Goal: Task Accomplishment & Management: Complete application form

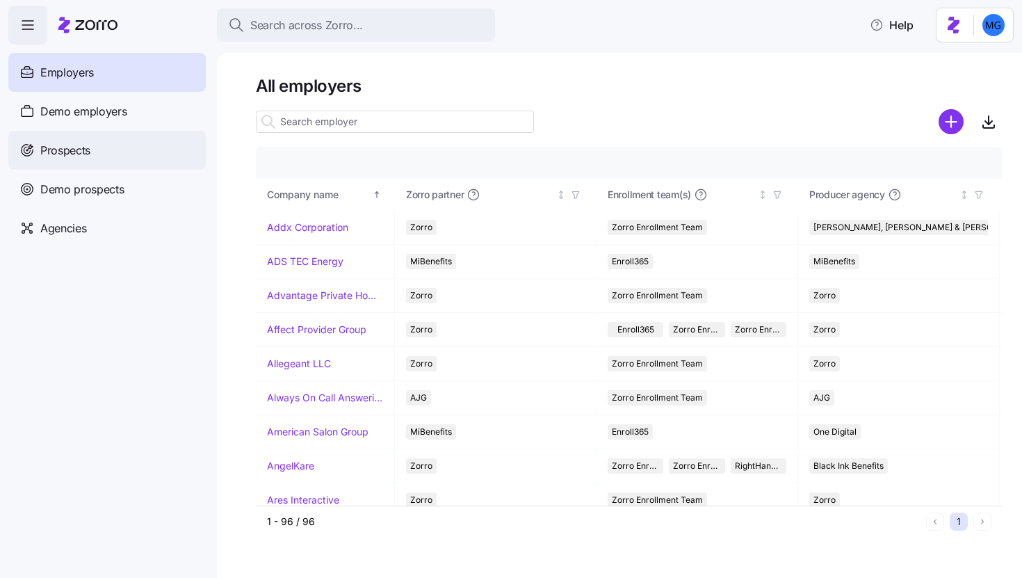
click at [166, 159] on div "Prospects" at bounding box center [106, 150] width 197 height 39
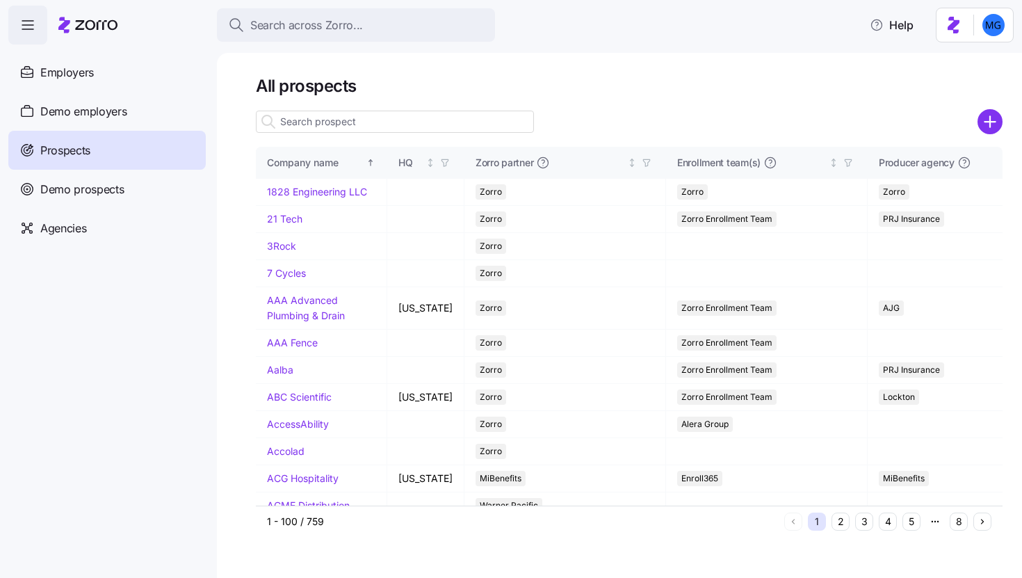
drag, startPoint x: 980, startPoint y: 121, endPoint x: 797, endPoint y: 124, distance: 182.9
click at [980, 121] on circle "add icon" at bounding box center [990, 122] width 23 height 23
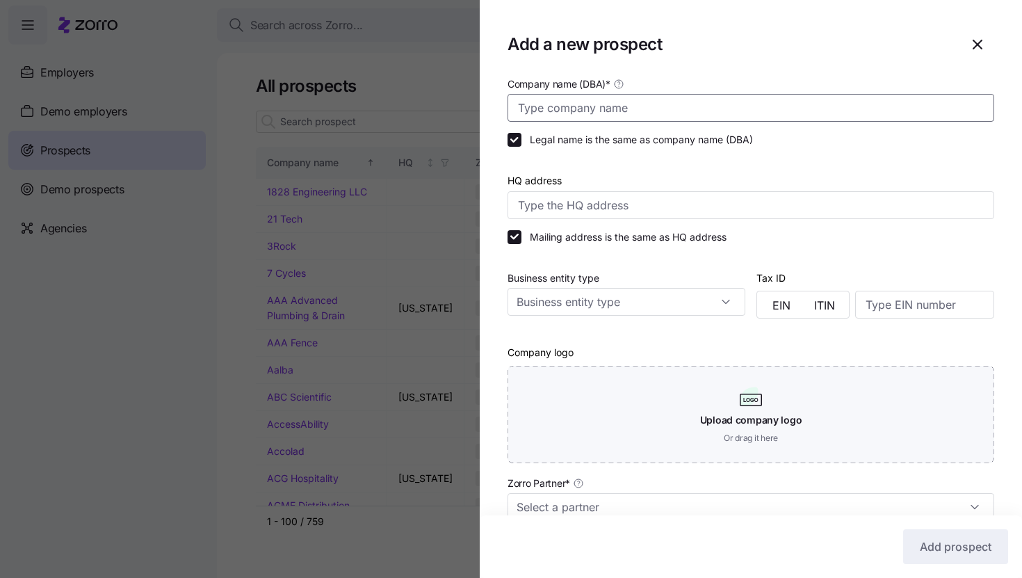
click at [745, 113] on input "Company name (DBA) *" at bounding box center [751, 108] width 487 height 28
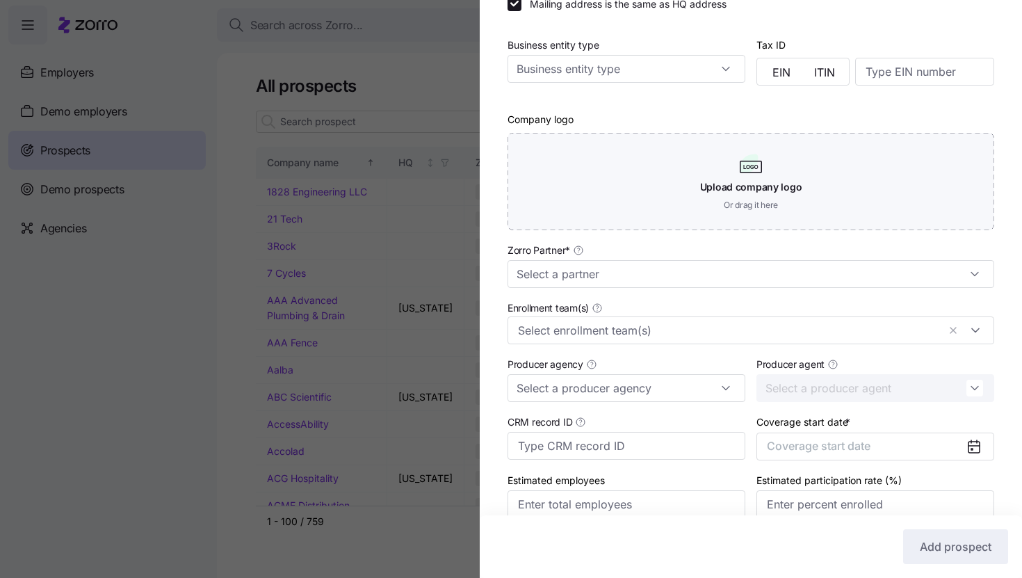
scroll to position [299, 0]
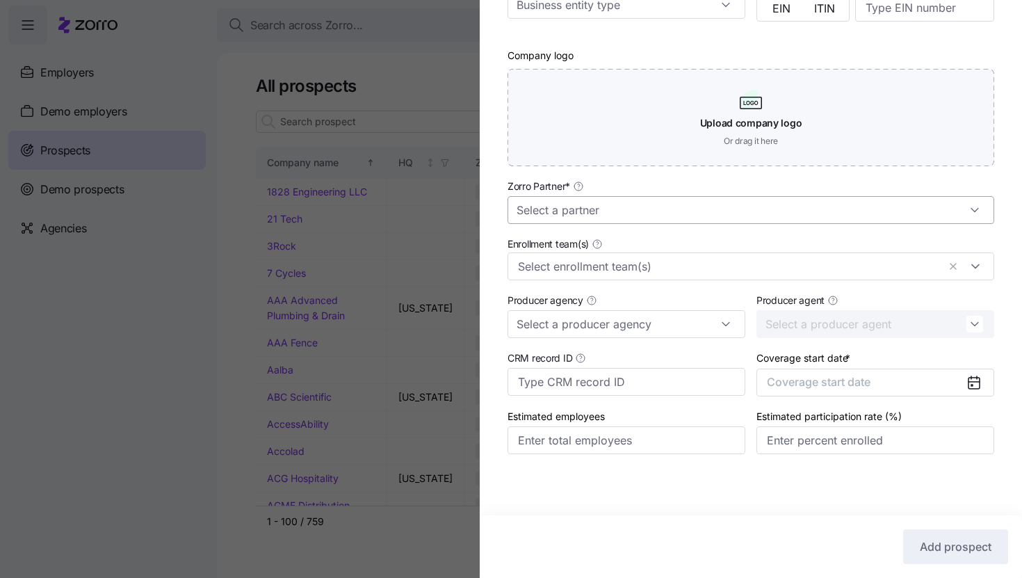
type input "Proper Hospitality"
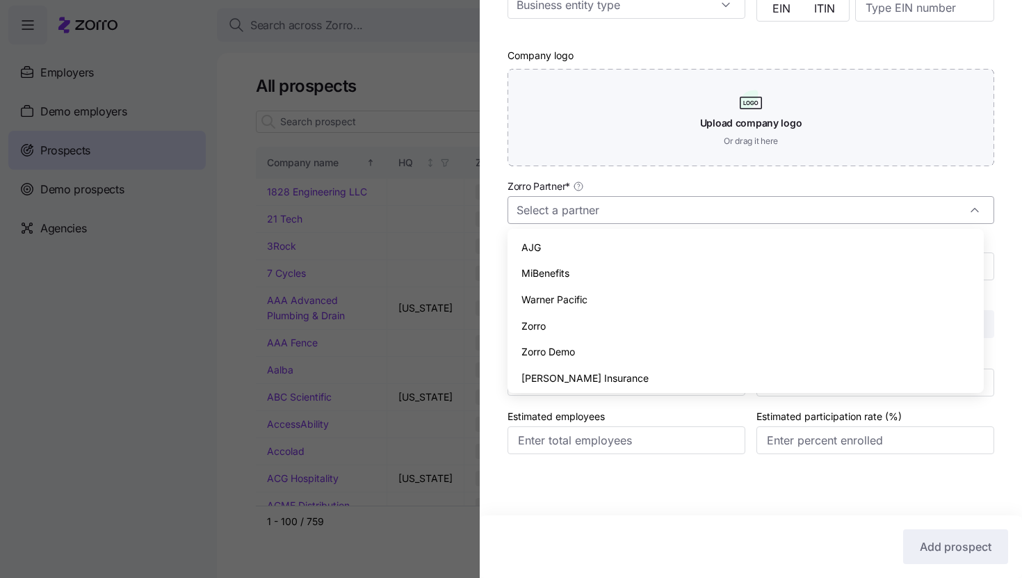
click at [695, 218] on input "Zorro Partner *" at bounding box center [751, 210] width 487 height 28
click at [642, 323] on div "Zorro" at bounding box center [745, 326] width 465 height 26
type input "Zorro"
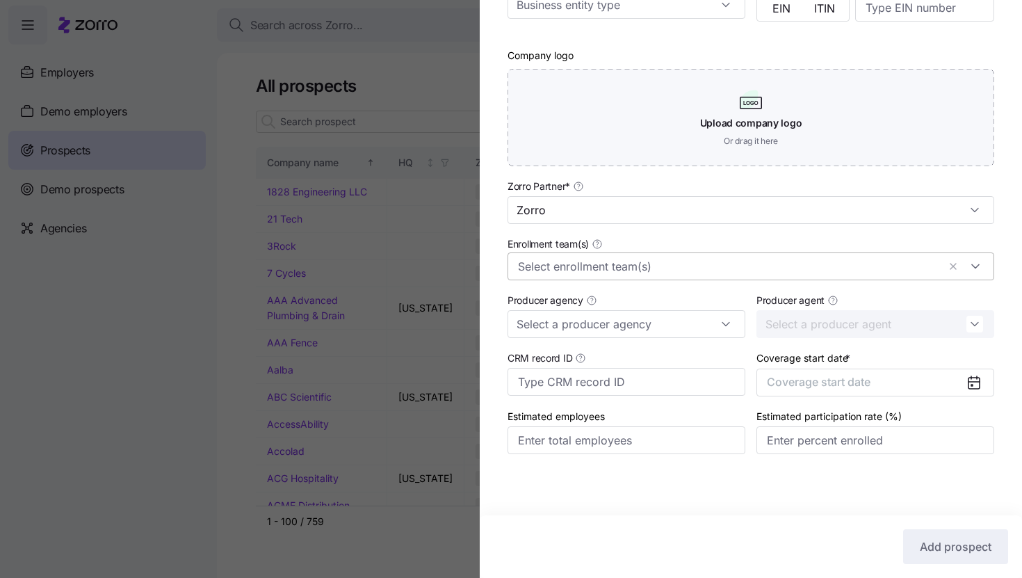
click at [637, 264] on input "Enrollment team(s)" at bounding box center [728, 266] width 420 height 18
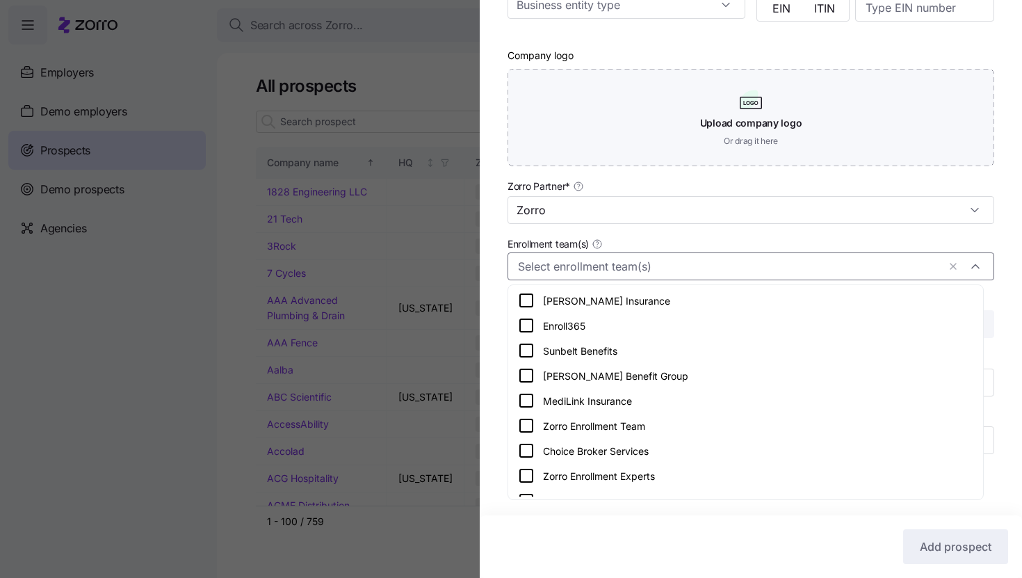
click at [624, 434] on div "Zorro Enrollment Team" at bounding box center [745, 425] width 469 height 25
click at [991, 237] on div "Company name (DBA) * Proper Hospitality Legal name is the same as company name …" at bounding box center [751, 130] width 542 height 704
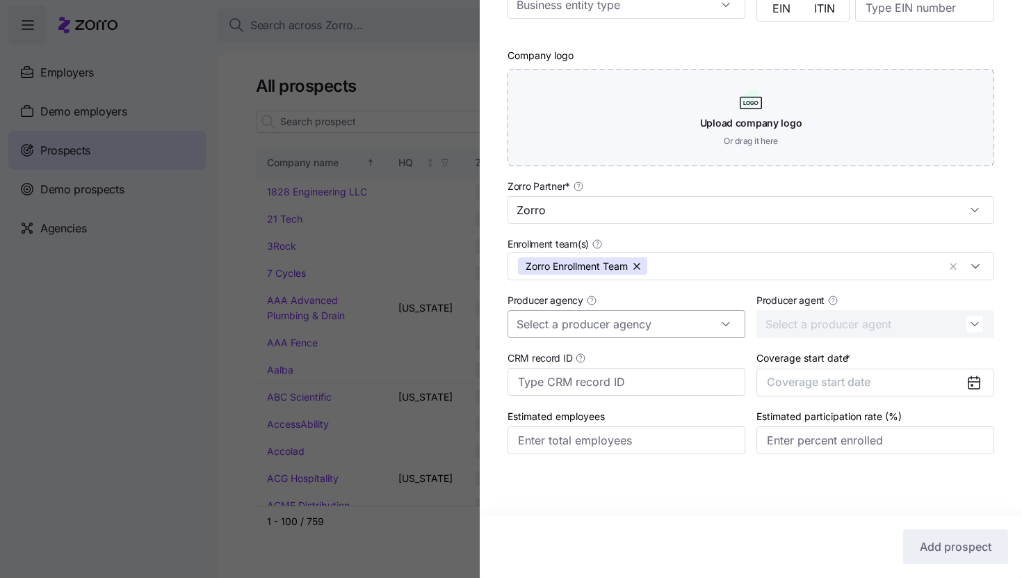
click at [651, 324] on input "Producer agency" at bounding box center [627, 324] width 238 height 28
click at [642, 353] on div "Triton Benefits" at bounding box center [624, 361] width 222 height 26
type input "Triton Benefits"
click at [854, 389] on button "Coverage start date" at bounding box center [875, 383] width 238 height 28
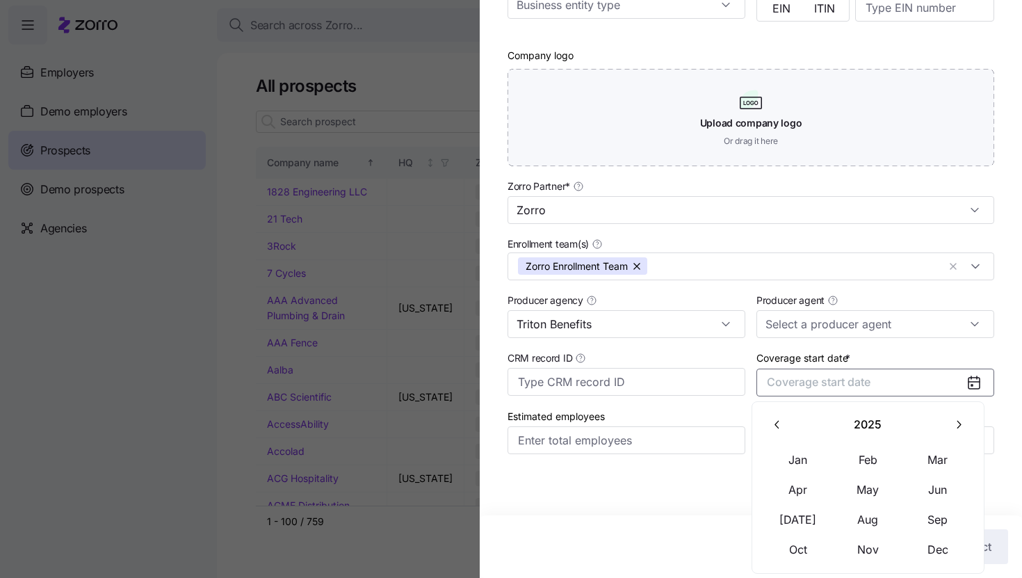
click at [953, 430] on icon "button" at bounding box center [958, 424] width 13 height 13
click at [814, 453] on button "Jan" at bounding box center [798, 459] width 70 height 29
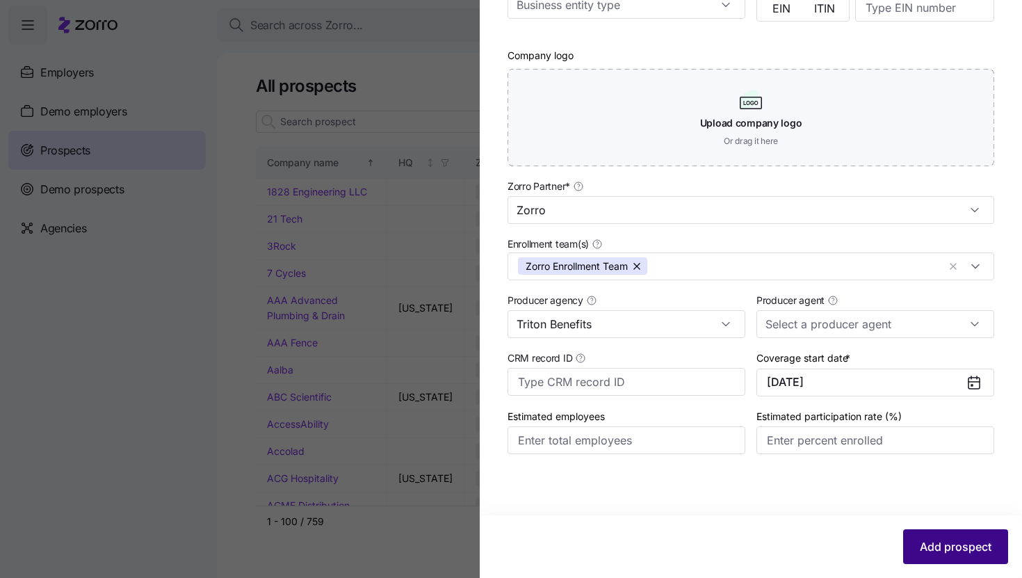
click at [932, 541] on span "Add prospect" at bounding box center [956, 546] width 72 height 17
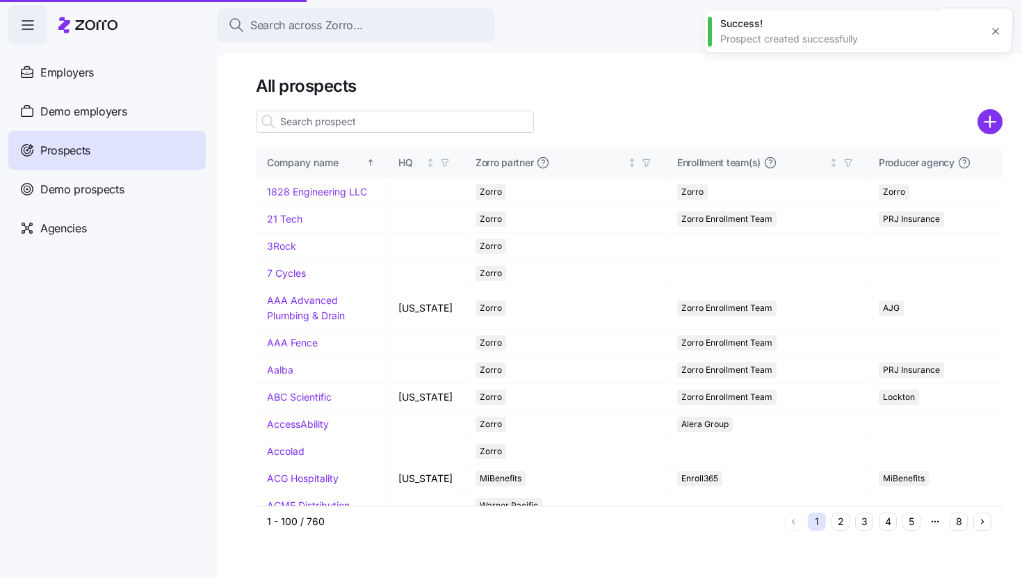
click at [499, 116] on input at bounding box center [395, 122] width 278 height 22
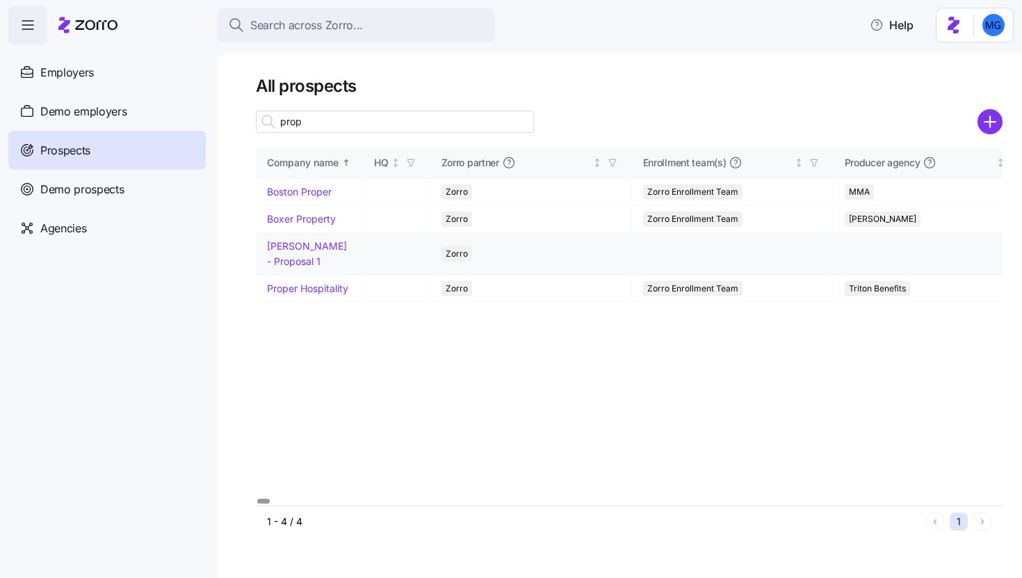
type input "prop"
click at [304, 288] on link "Proper Hospitality" at bounding box center [307, 288] width 81 height 12
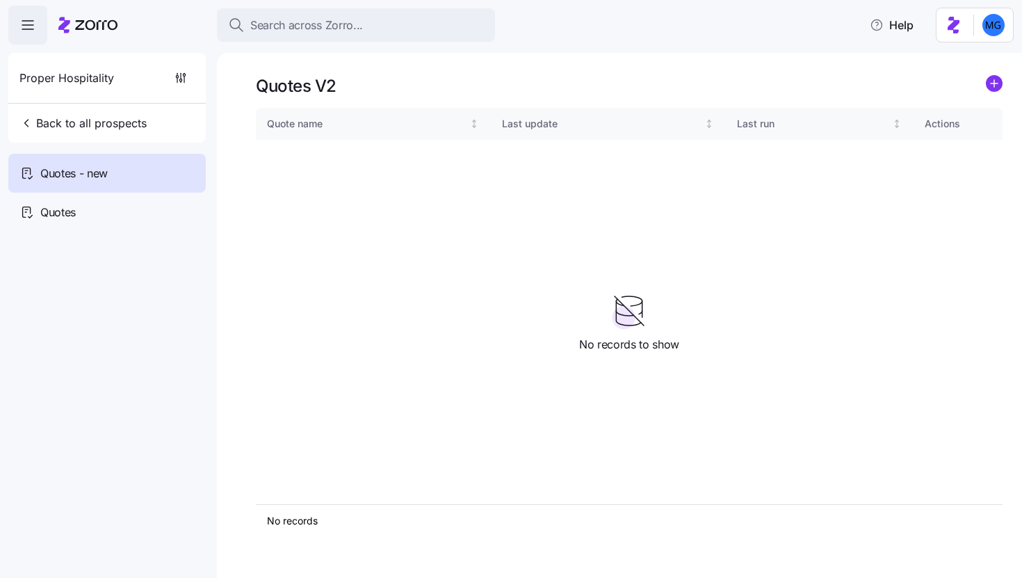
click at [994, 80] on icon "add icon" at bounding box center [994, 83] width 0 height 7
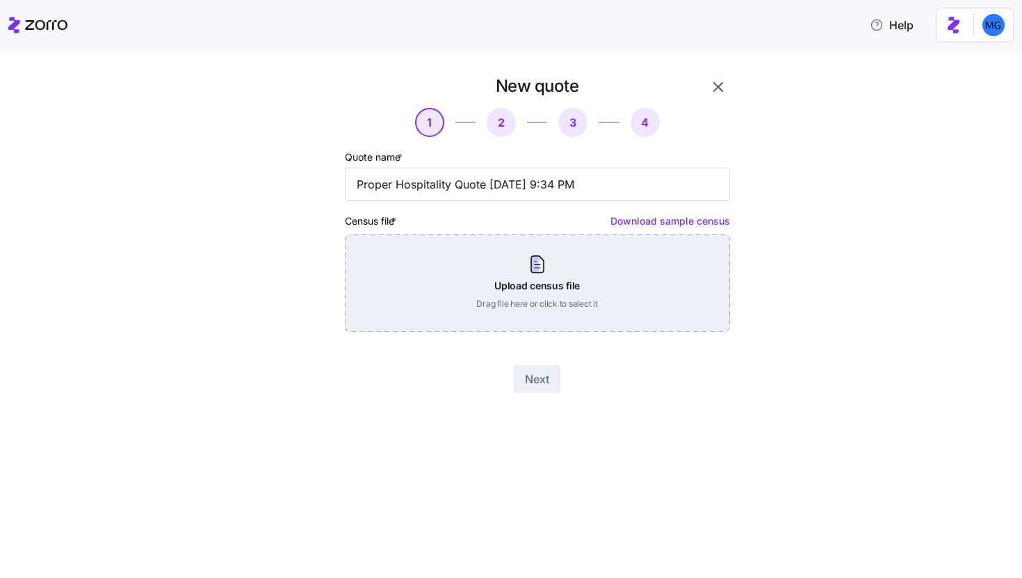
click at [563, 287] on div "Upload census file Drag file here or click to select it" at bounding box center [537, 282] width 385 height 97
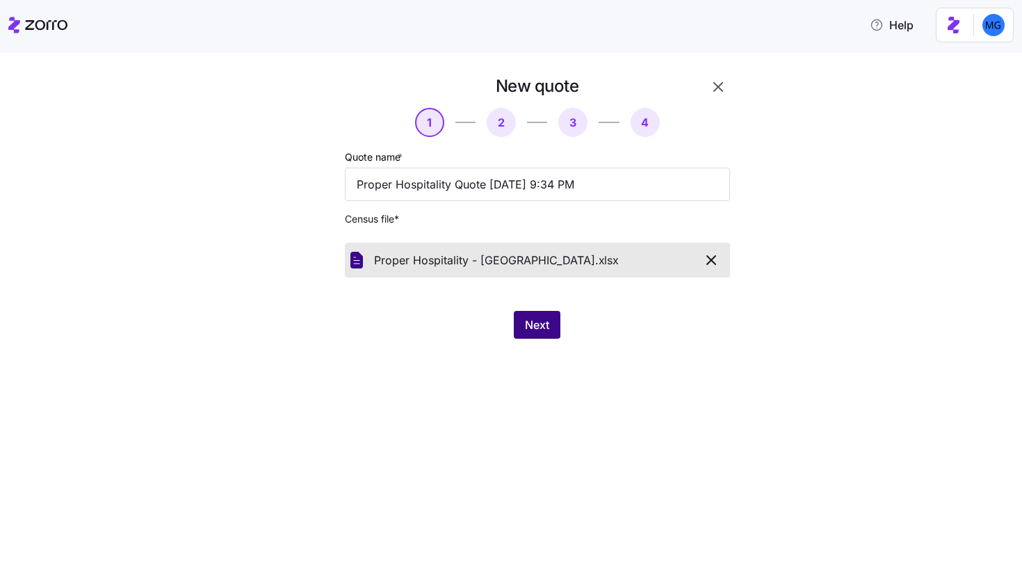
click at [540, 328] on span "Next" at bounding box center [537, 324] width 24 height 17
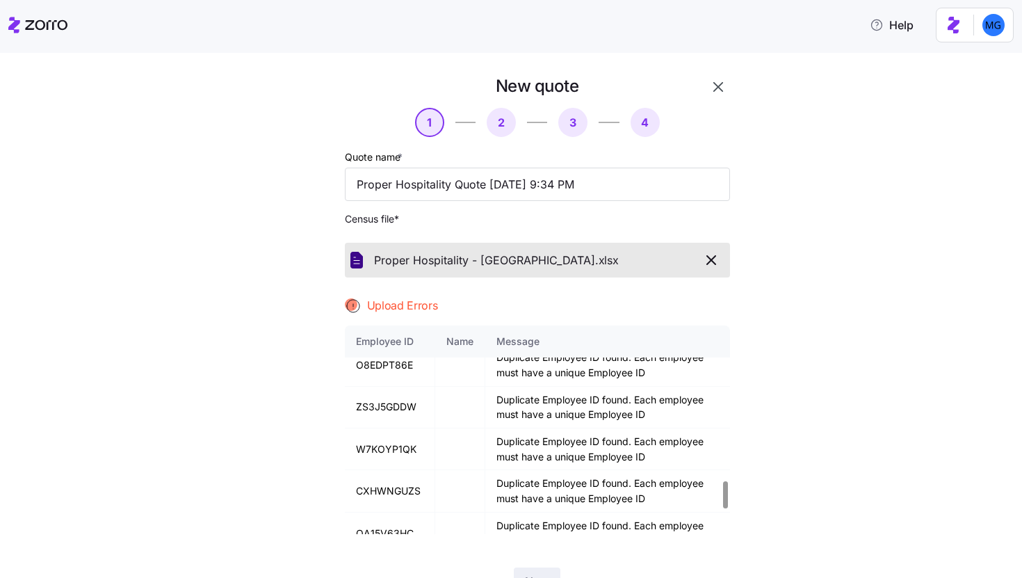
scroll to position [1376, 0]
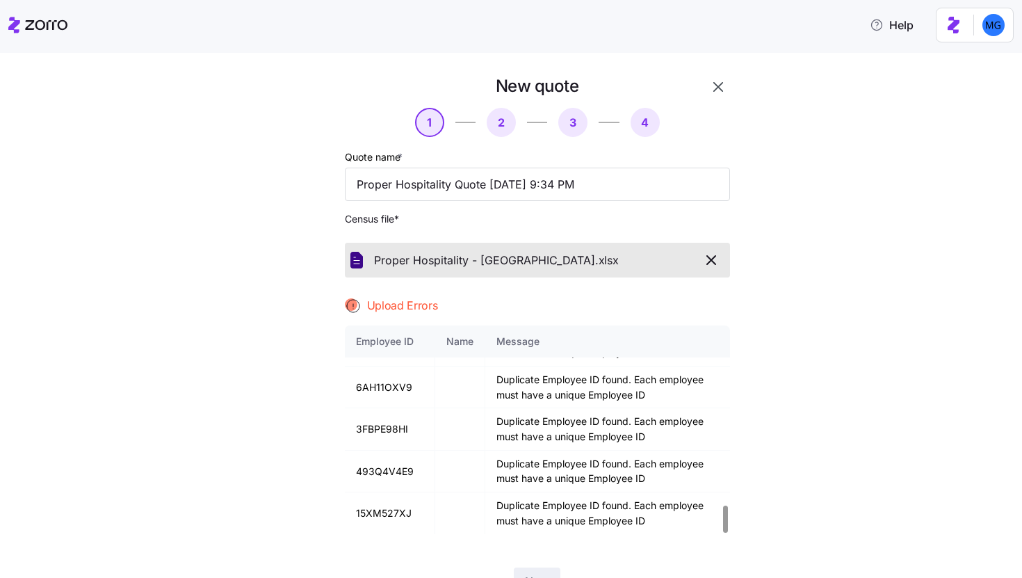
click at [709, 258] on icon "button" at bounding box center [711, 260] width 8 height 8
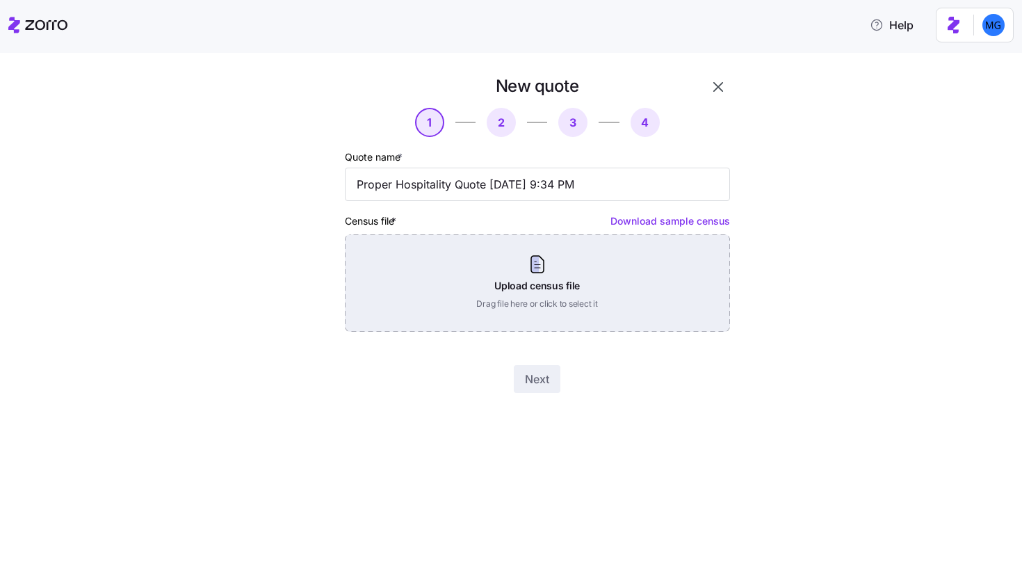
click at [539, 299] on div "Upload census file Drag file here or click to select it" at bounding box center [537, 282] width 385 height 97
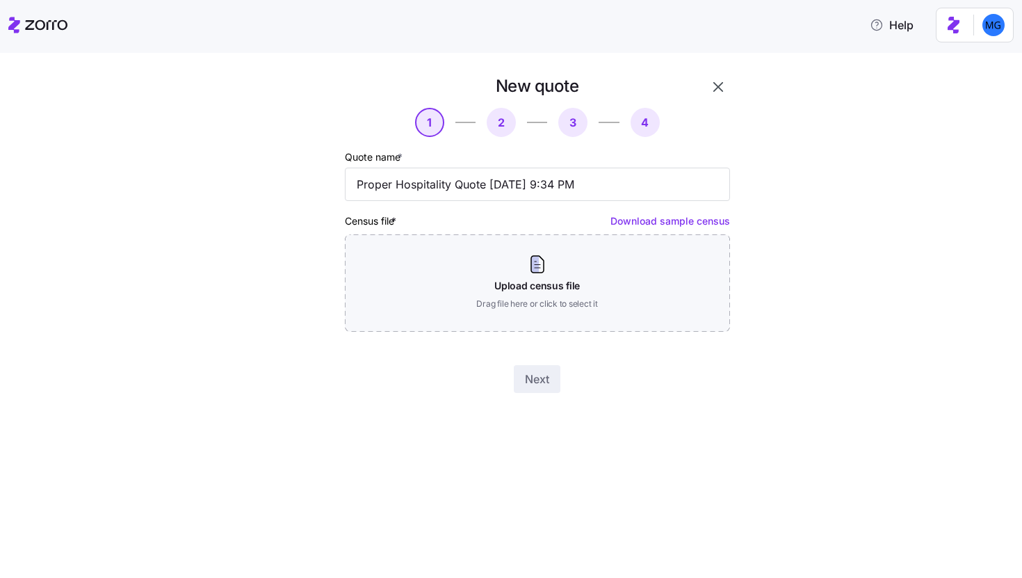
click at [716, 92] on icon "button" at bounding box center [718, 87] width 17 height 17
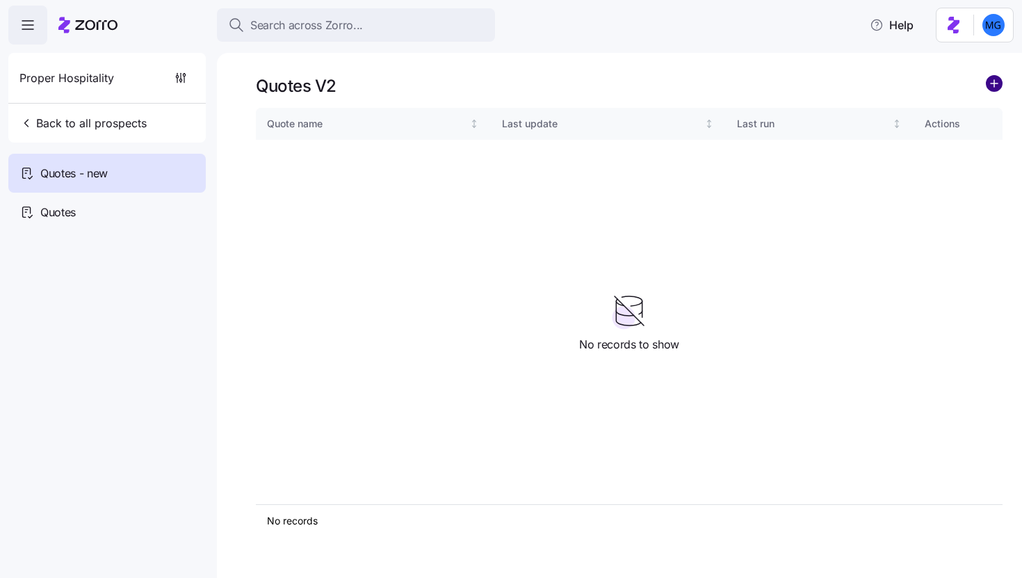
click at [999, 85] on circle "add icon" at bounding box center [994, 83] width 15 height 15
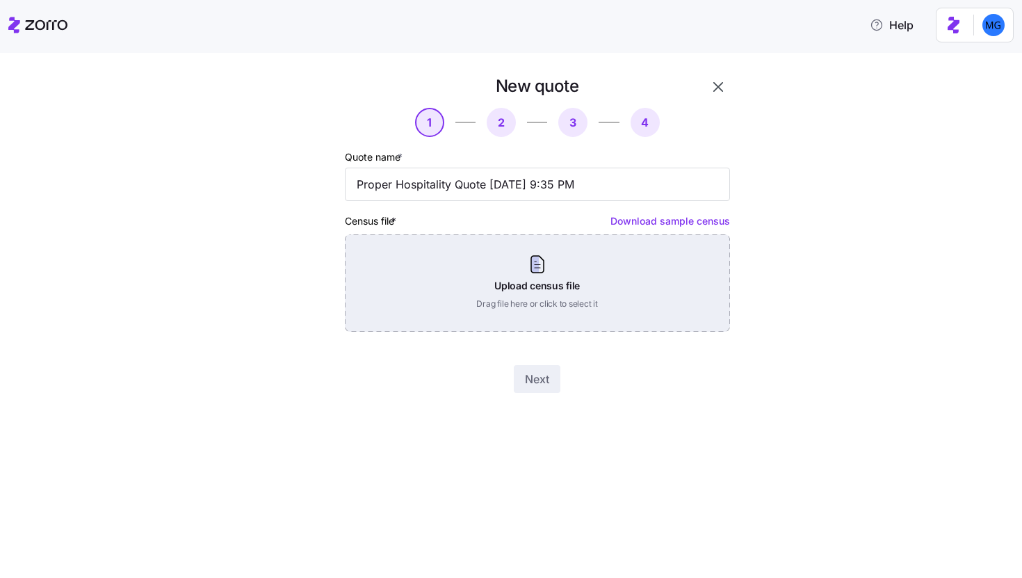
click at [545, 285] on div "Upload census file Drag file here or click to select it" at bounding box center [537, 282] width 385 height 97
click at [529, 289] on div "Upload census file Drag file here or click to select it" at bounding box center [537, 282] width 385 height 97
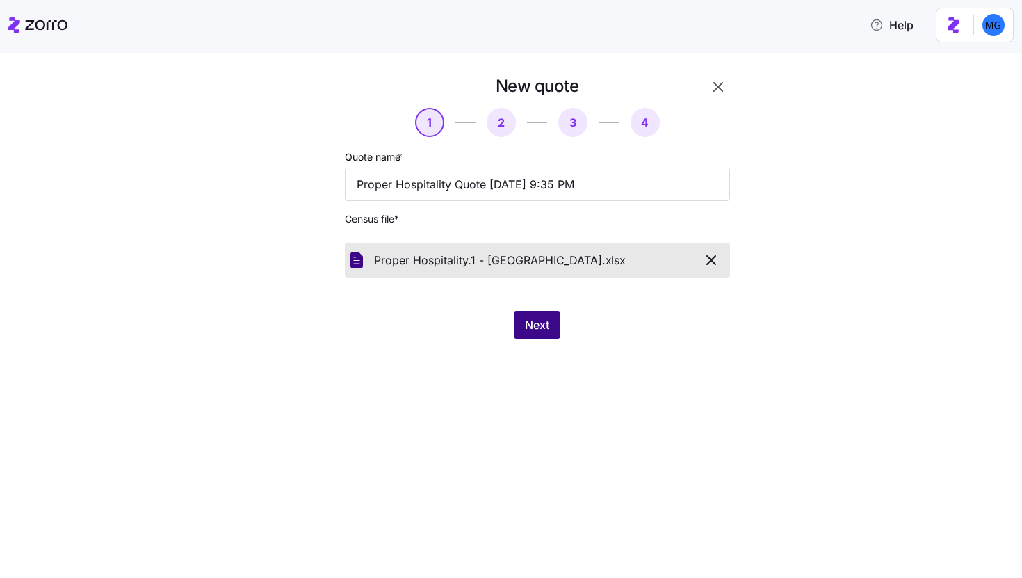
click at [532, 323] on span "Next" at bounding box center [537, 324] width 24 height 17
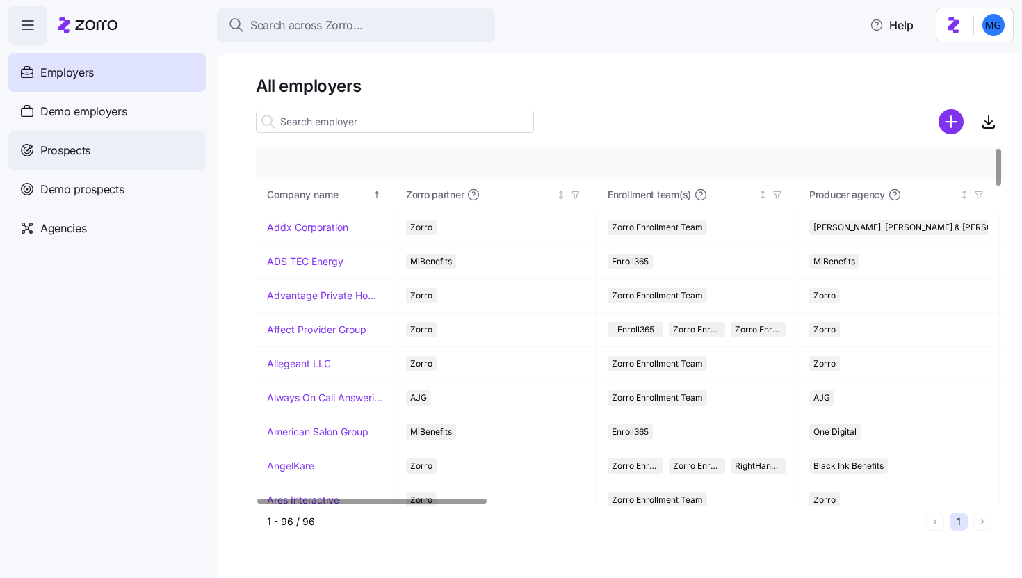
click at [140, 157] on div "Prospects" at bounding box center [106, 150] width 197 height 39
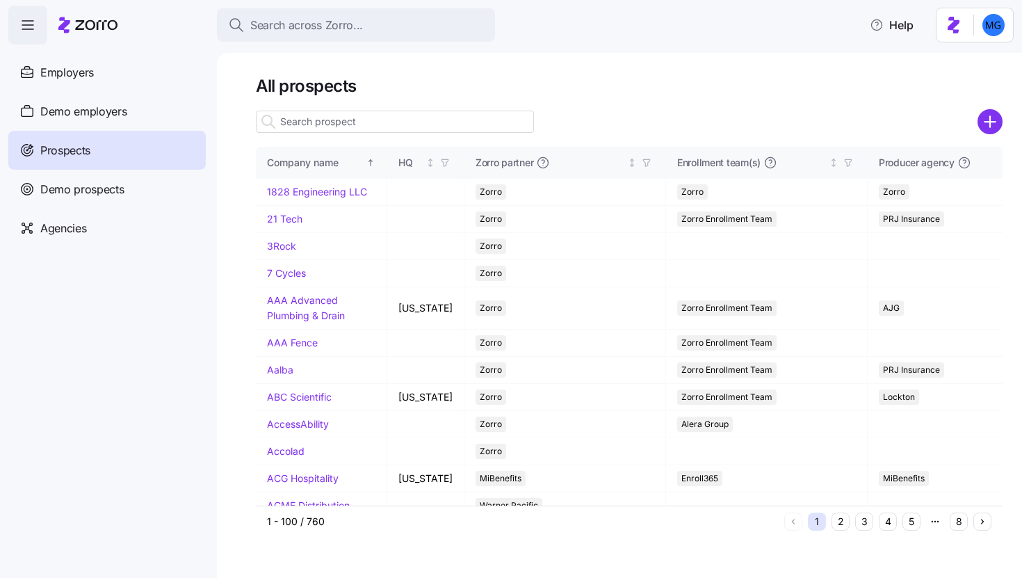
click at [489, 128] on input at bounding box center [395, 122] width 278 height 22
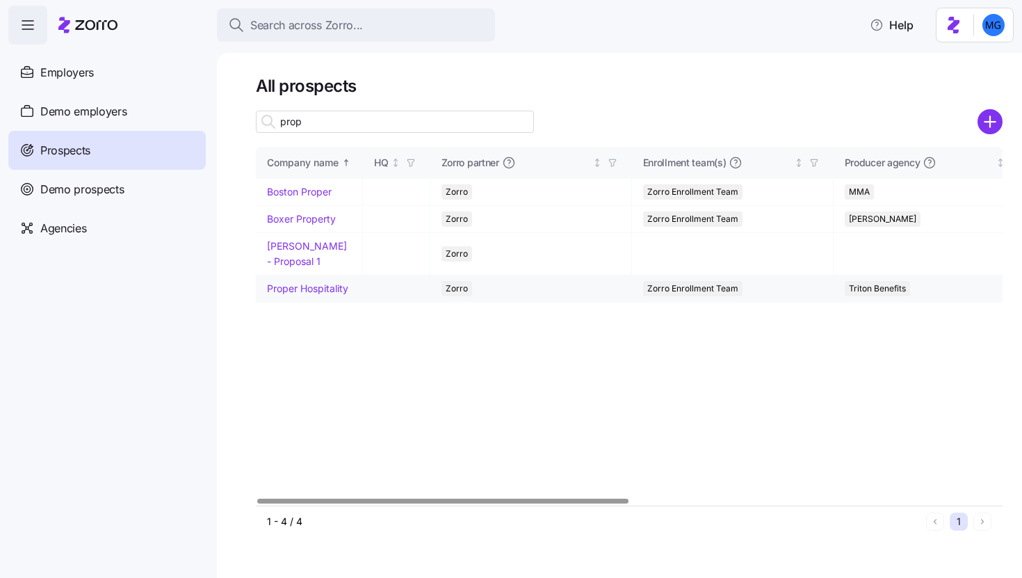
type input "prop"
click at [331, 288] on link "Proper Hospitality" at bounding box center [307, 288] width 81 height 12
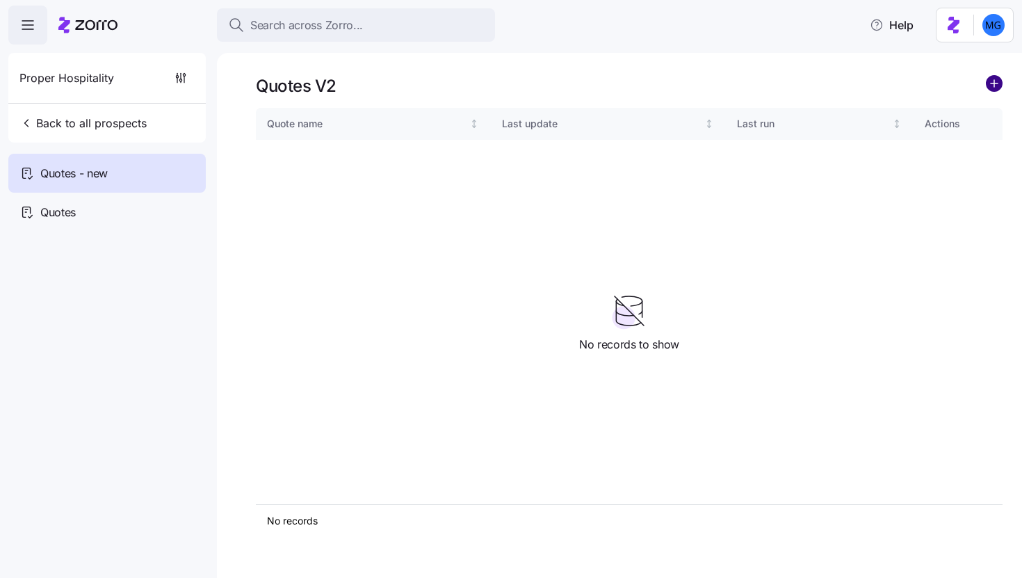
click at [992, 86] on circle "add icon" at bounding box center [994, 83] width 15 height 15
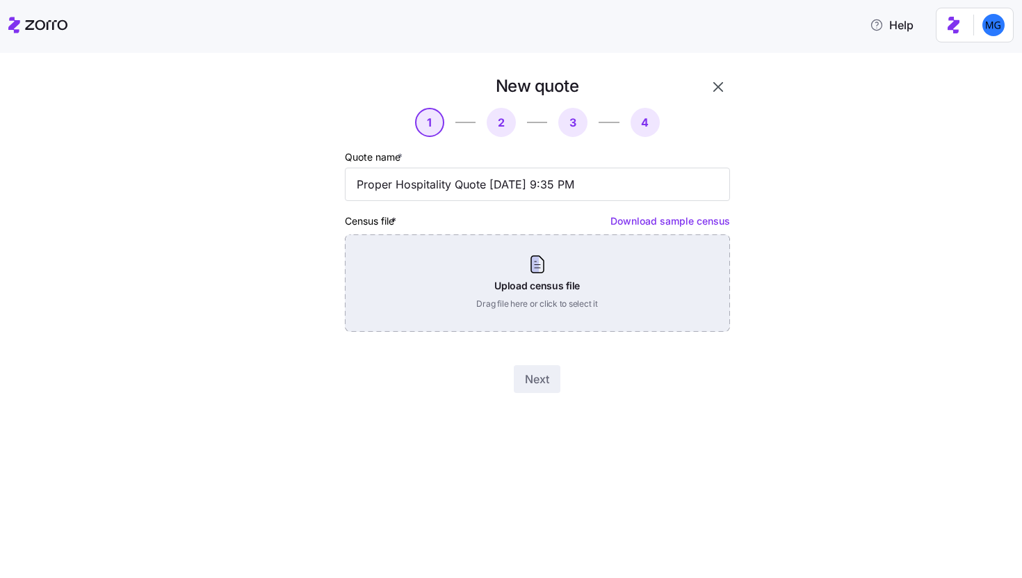
click at [588, 303] on div "Upload census file Drag file here or click to select it" at bounding box center [537, 282] width 385 height 97
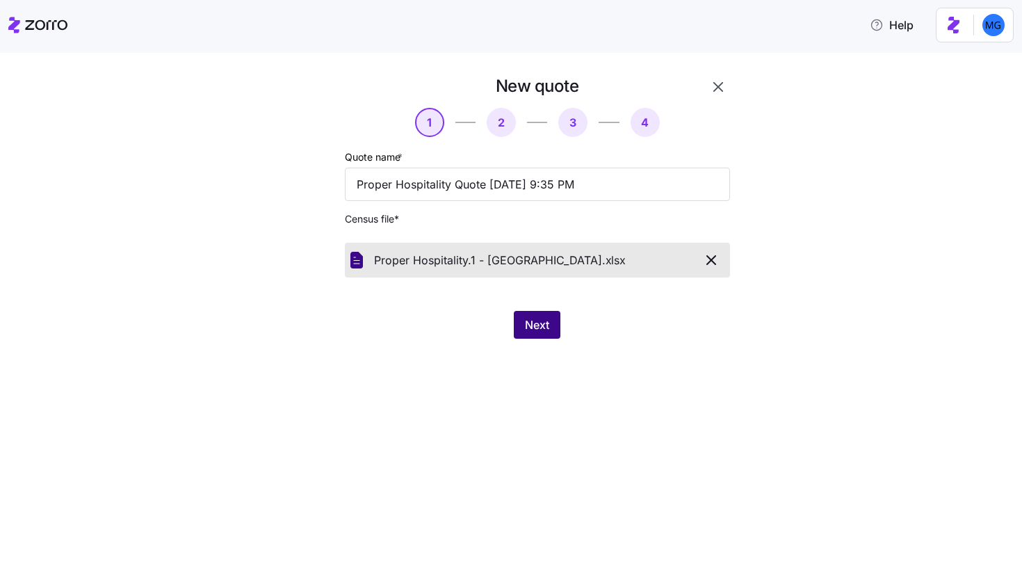
click at [546, 334] on button "Next" at bounding box center [537, 325] width 47 height 28
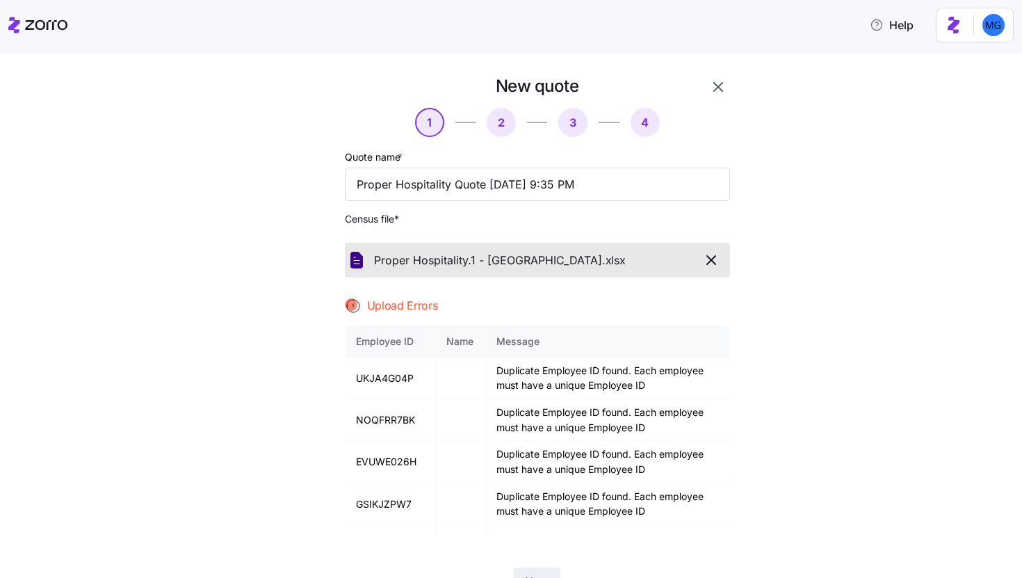
click at [715, 268] on span "button" at bounding box center [711, 260] width 24 height 17
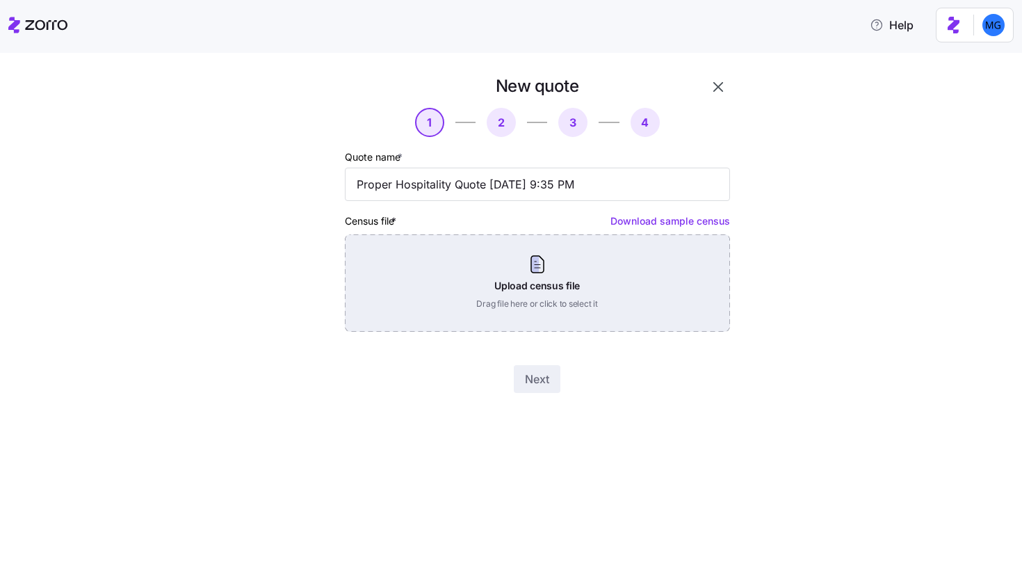
click at [544, 270] on div "Upload census file Drag file here or click to select it" at bounding box center [537, 282] width 385 height 97
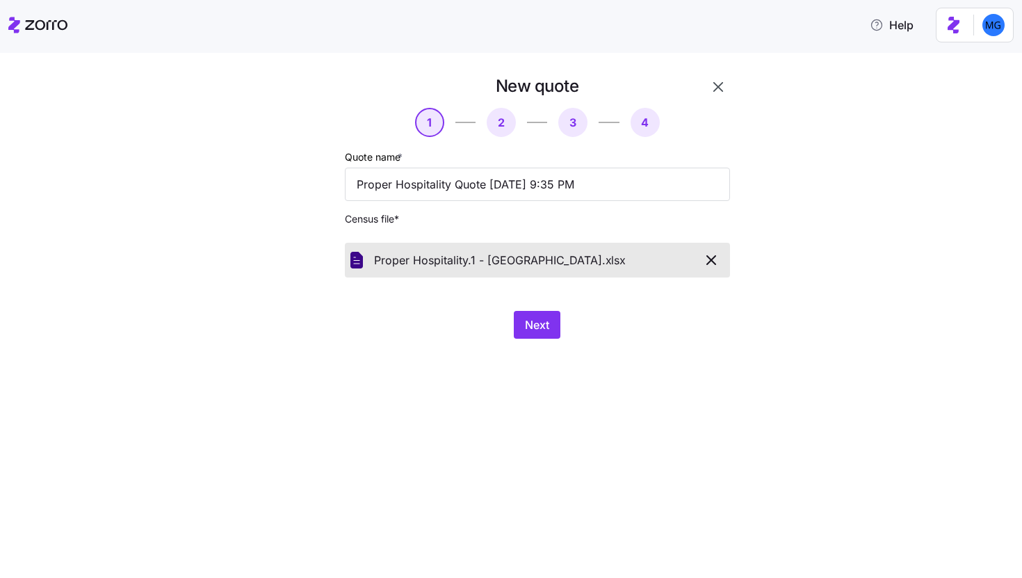
click at [551, 339] on div "New quote 1 2 3 4 Quote name * Proper Hospitality Quote [DATE] 9:35 PM Census f…" at bounding box center [520, 215] width 487 height 280
click at [548, 328] on span "Next" at bounding box center [537, 324] width 24 height 17
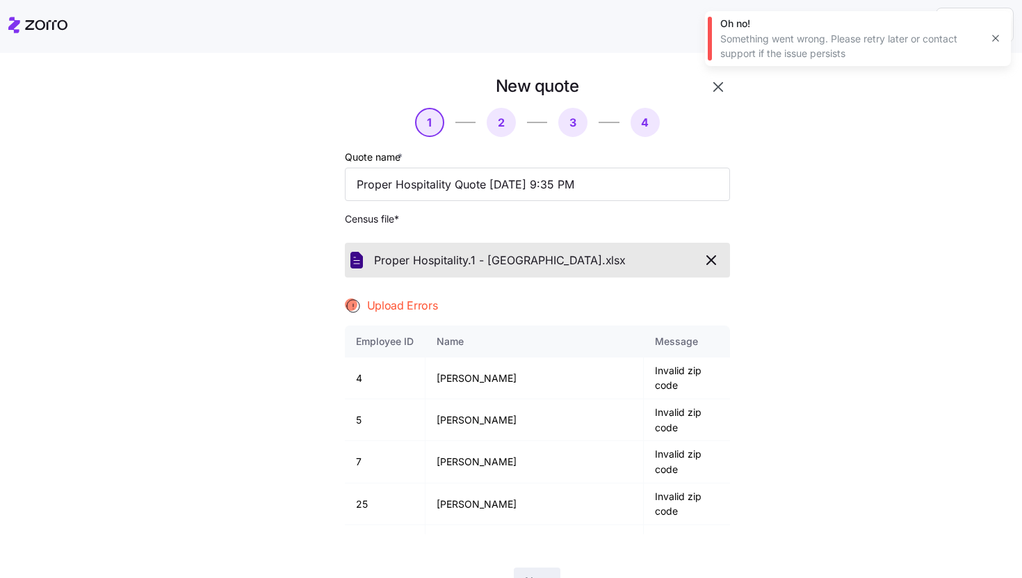
click at [994, 38] on icon "button" at bounding box center [995, 38] width 6 height 6
click at [709, 252] on button "button" at bounding box center [712, 260] width 26 height 24
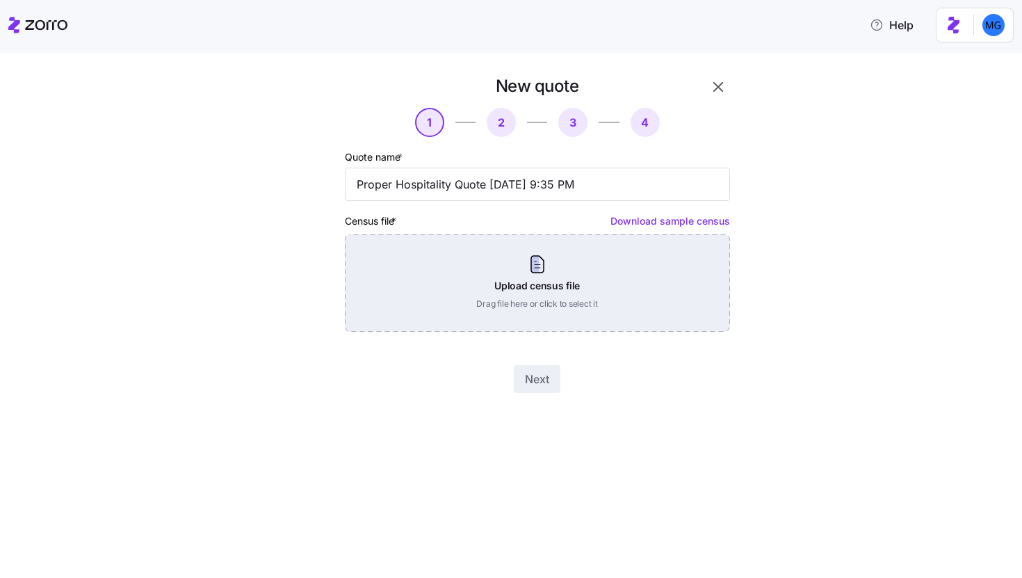
click at [540, 283] on div "Upload census file Drag file here or click to select it" at bounding box center [537, 282] width 385 height 97
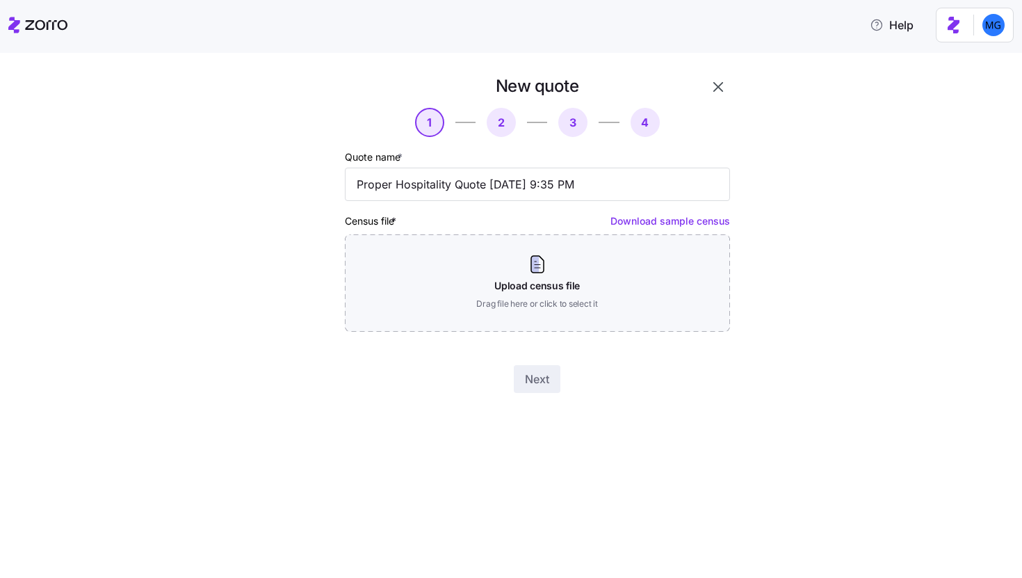
click at [717, 101] on div "New quote 1 2 3 4 Quote name * Proper Hospitality Quote [DATE] 9:35 PM Census f…" at bounding box center [537, 234] width 396 height 329
click at [722, 83] on icon "button" at bounding box center [718, 87] width 17 height 17
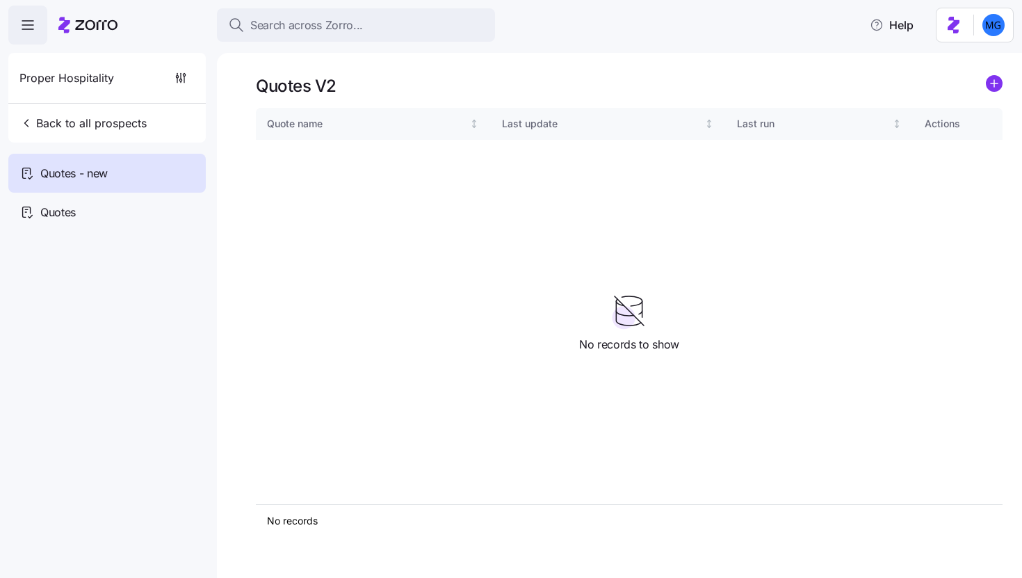
click at [969, 76] on div "Quotes V2" at bounding box center [629, 86] width 747 height 22
click at [980, 79] on div "Quotes V2" at bounding box center [629, 86] width 747 height 22
click at [990, 84] on circle "add icon" at bounding box center [994, 83] width 15 height 15
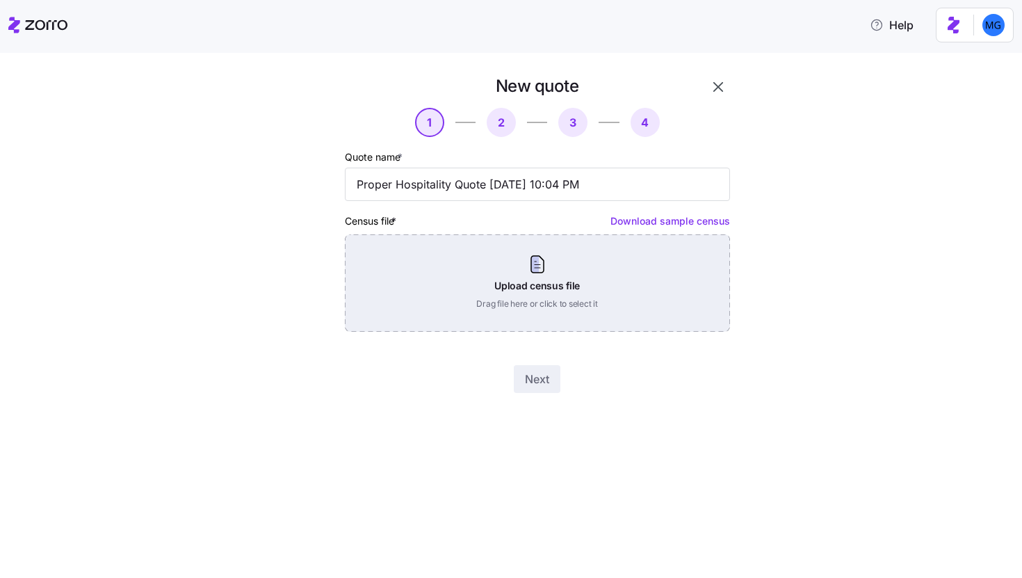
click at [530, 311] on div "Upload census file Drag file here or click to select it" at bounding box center [537, 282] width 385 height 97
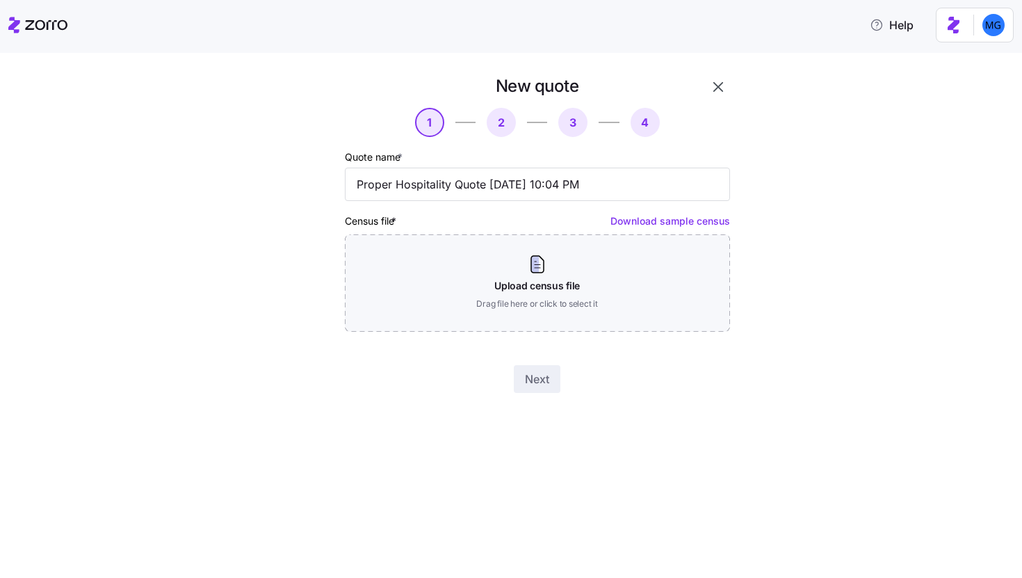
click at [726, 93] on icon "button" at bounding box center [718, 87] width 17 height 17
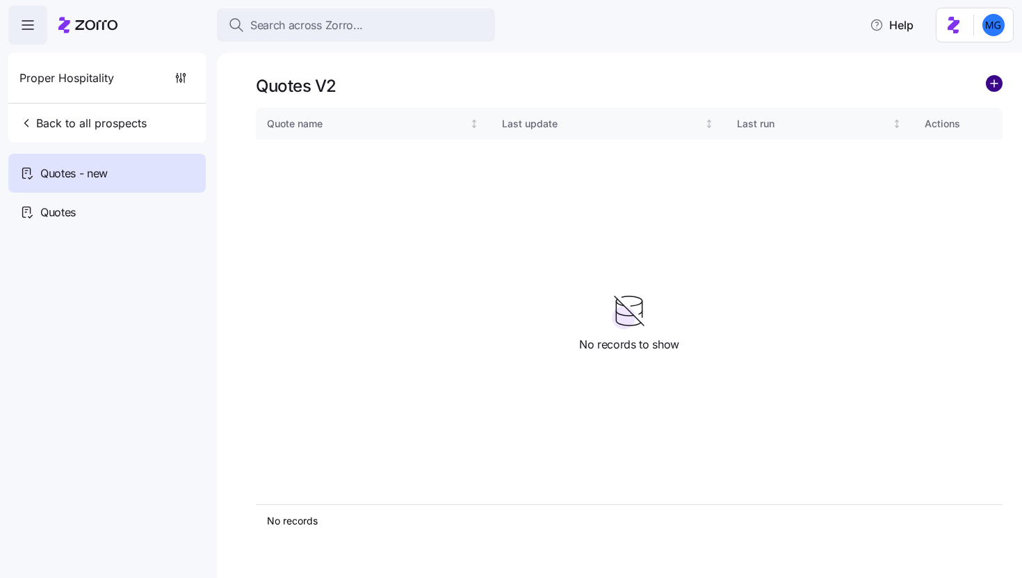
click at [1001, 82] on circle "add icon" at bounding box center [994, 83] width 15 height 15
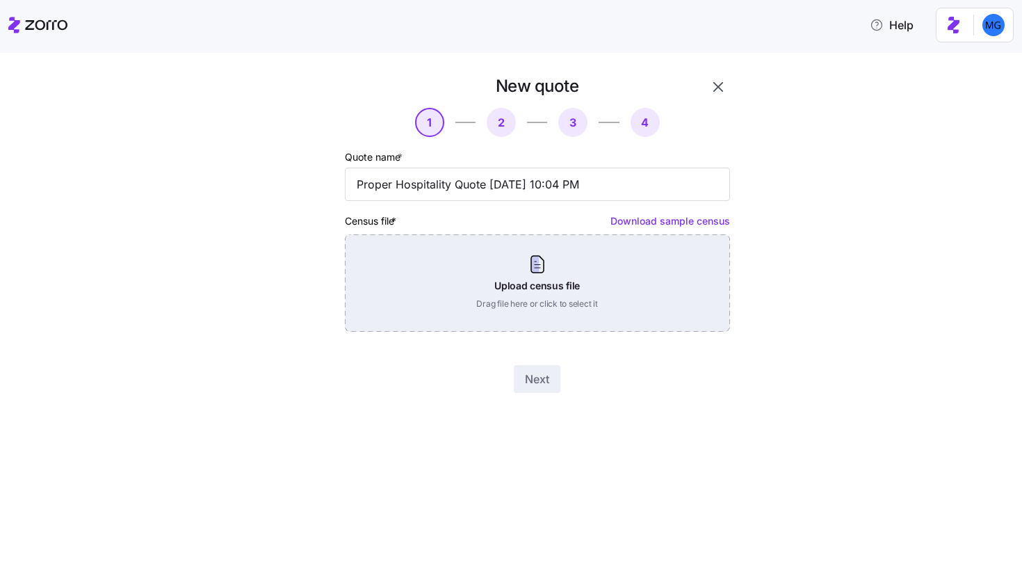
click at [533, 271] on div "Upload census file Drag file here or click to select it" at bounding box center [537, 282] width 385 height 97
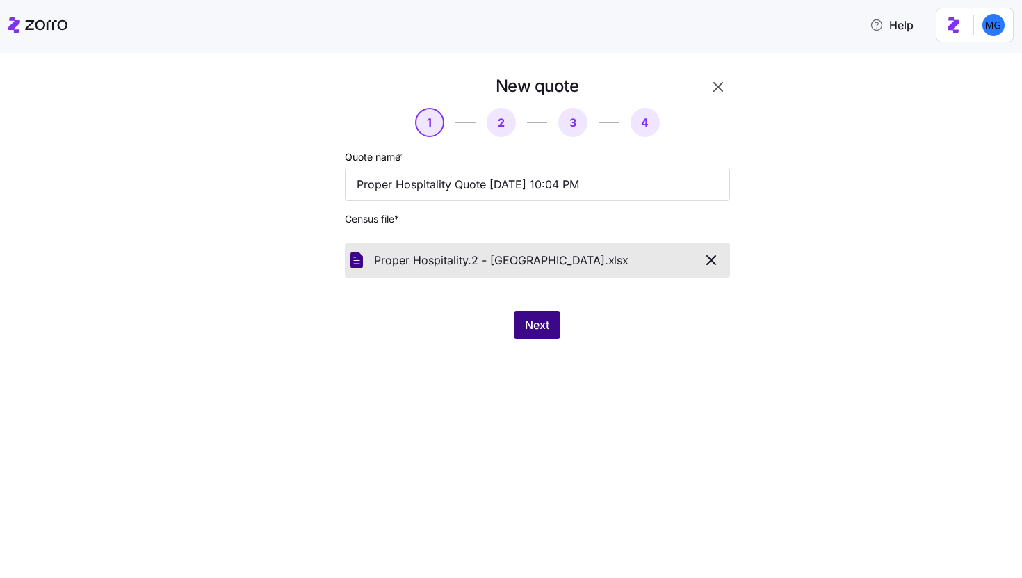
click at [527, 314] on button "Next" at bounding box center [537, 325] width 47 height 28
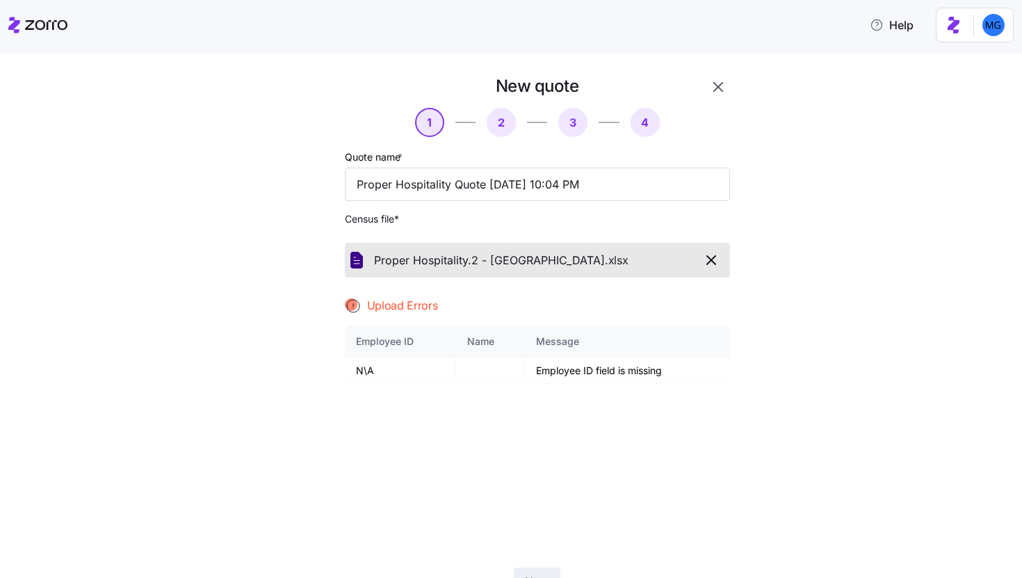
click at [712, 86] on icon "button" at bounding box center [718, 87] width 17 height 17
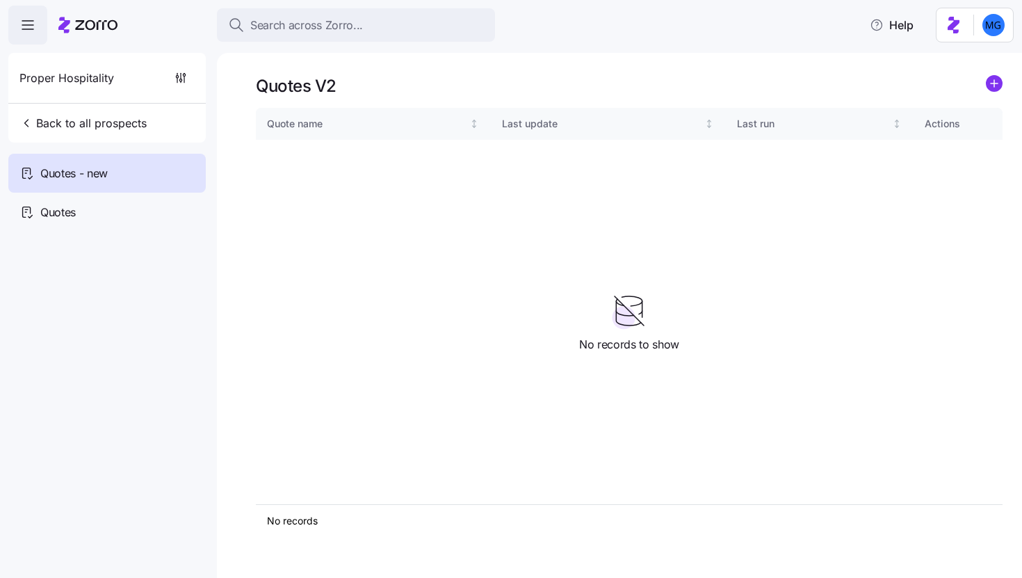
click at [996, 83] on icon "add icon" at bounding box center [994, 83] width 7 height 0
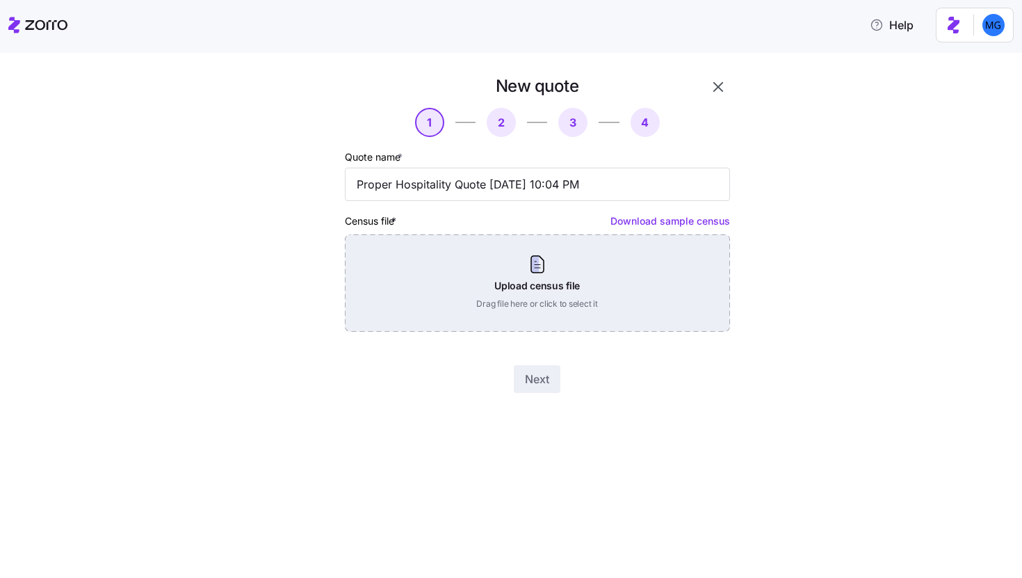
click at [529, 262] on div "Upload census file Drag file here or click to select it" at bounding box center [537, 282] width 385 height 97
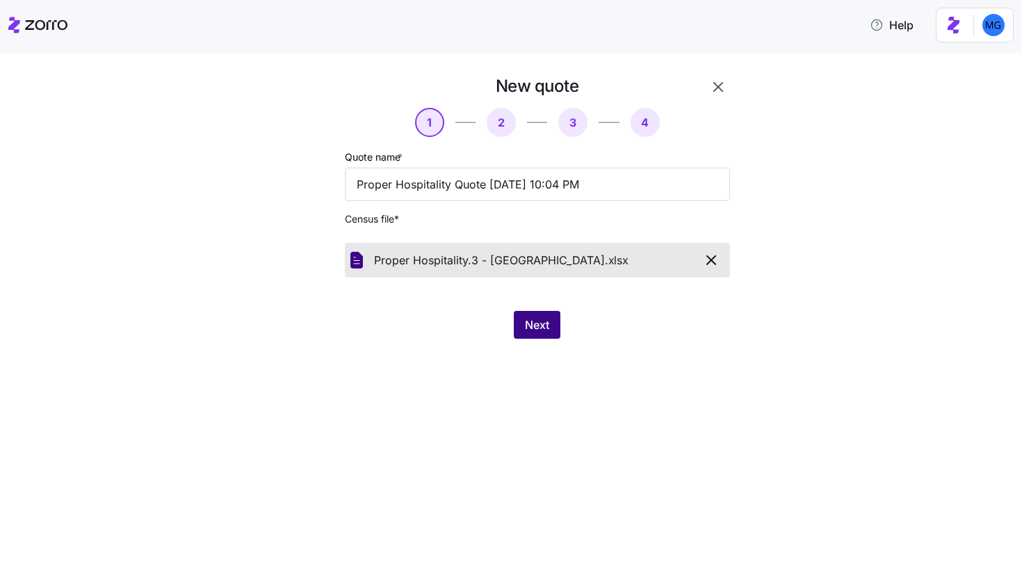
click at [532, 327] on span "Next" at bounding box center [537, 324] width 24 height 17
